Goal: Transaction & Acquisition: Purchase product/service

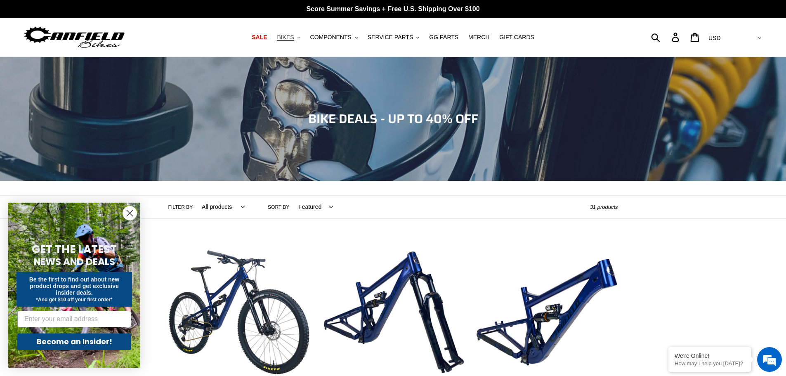
click at [303, 36] on button "BIKES .cls-1{fill:#231f20}" at bounding box center [288, 37] width 31 height 11
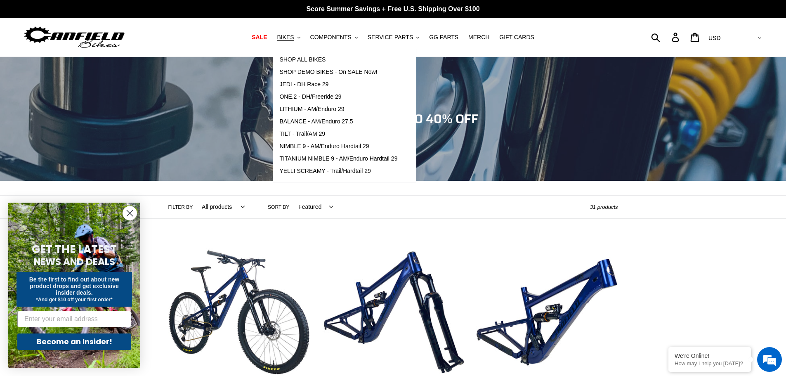
click at [571, 34] on ul "SALE BIKES .cls-1{fill:#231f20} SHOP ALL BIKES SHOP DEMO BIKES - On SALE Now! J…" at bounding box center [393, 37] width 371 height 11
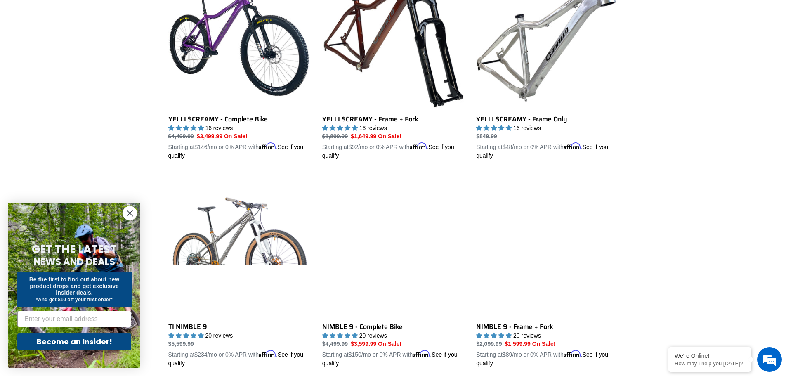
scroll to position [702, 0]
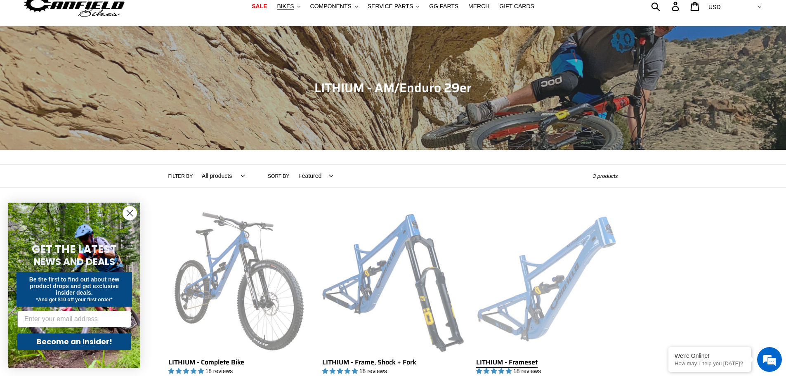
scroll to position [206, 0]
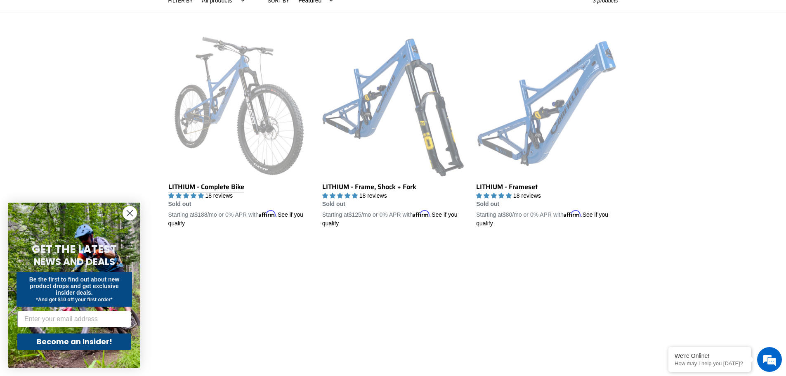
click at [236, 114] on link "LITHIUM - Complete Bike" at bounding box center [239, 131] width 142 height 193
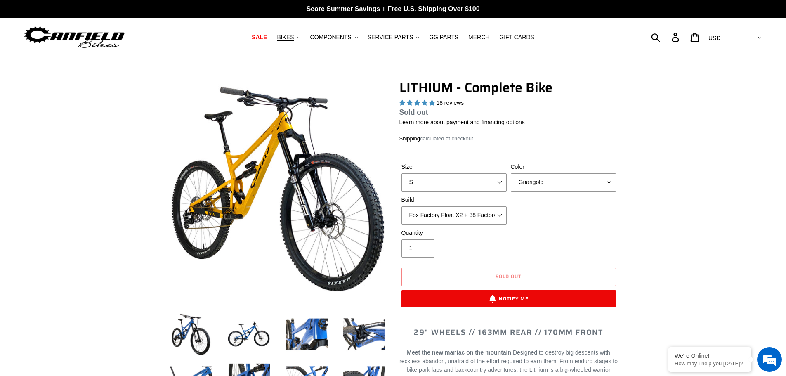
select select "highest-rating"
